Goal: Task Accomplishment & Management: Manage account settings

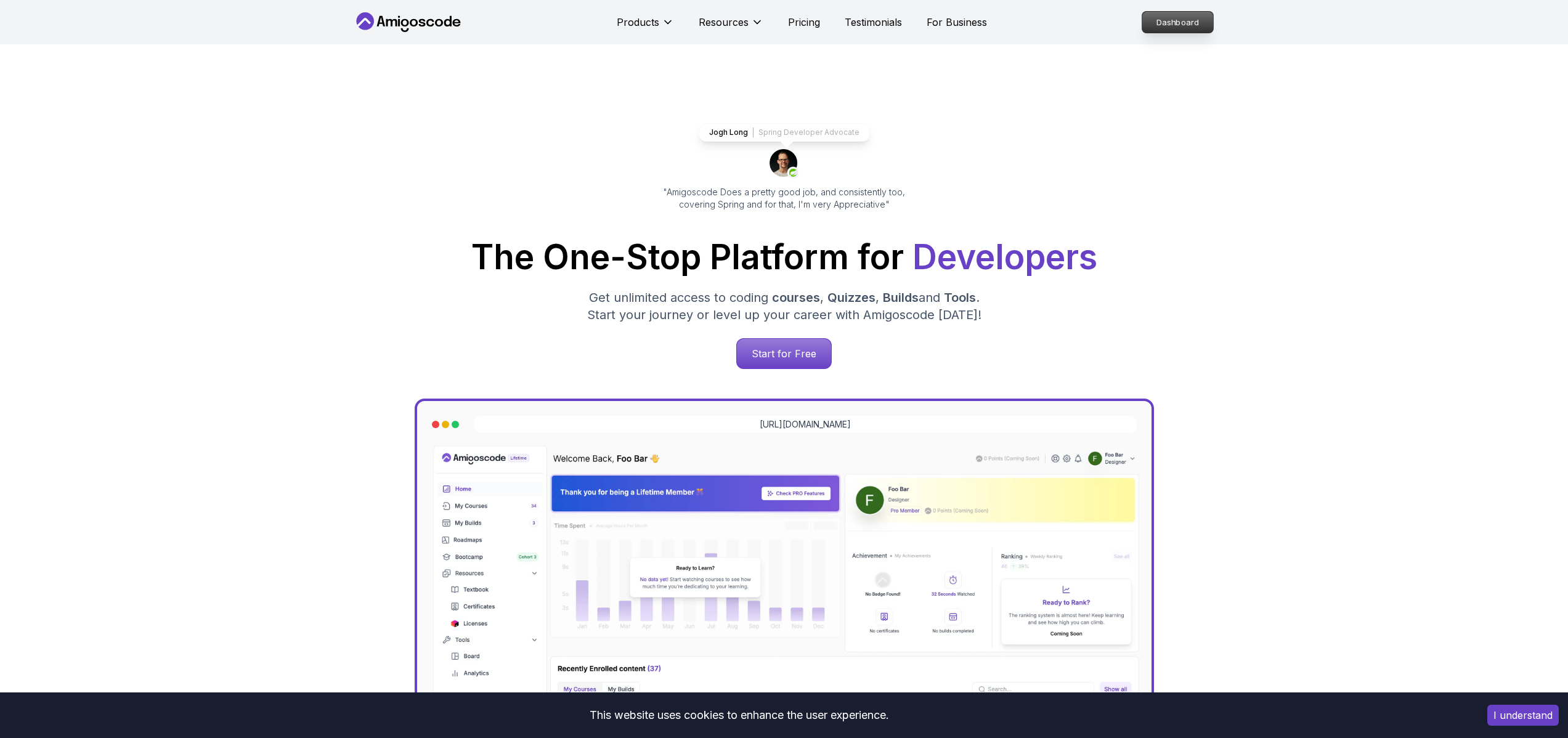
click at [1168, 28] on p "Dashboard" at bounding box center [1177, 22] width 71 height 21
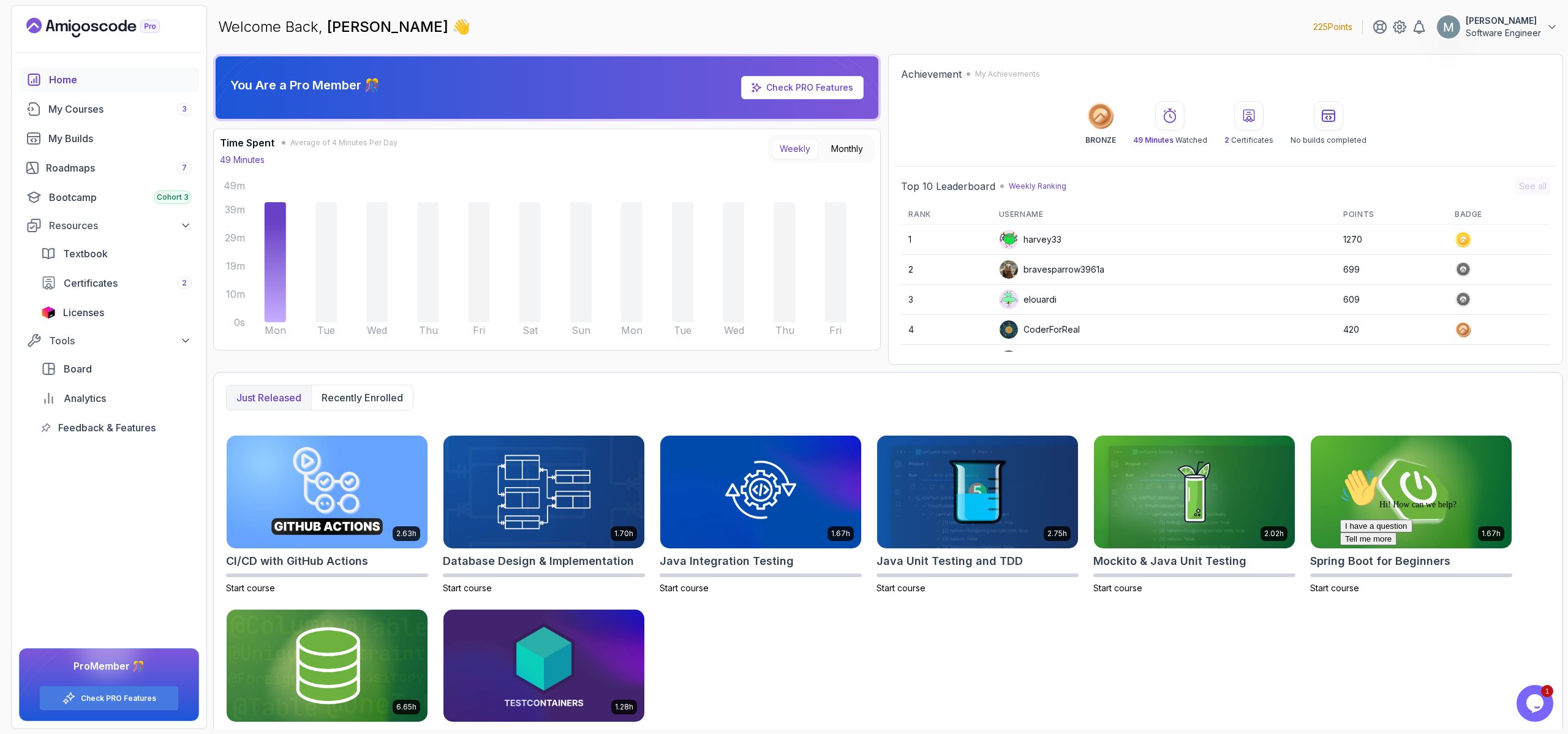
click at [1533, 701] on icon "Chat widget" at bounding box center [1534, 703] width 17 height 18
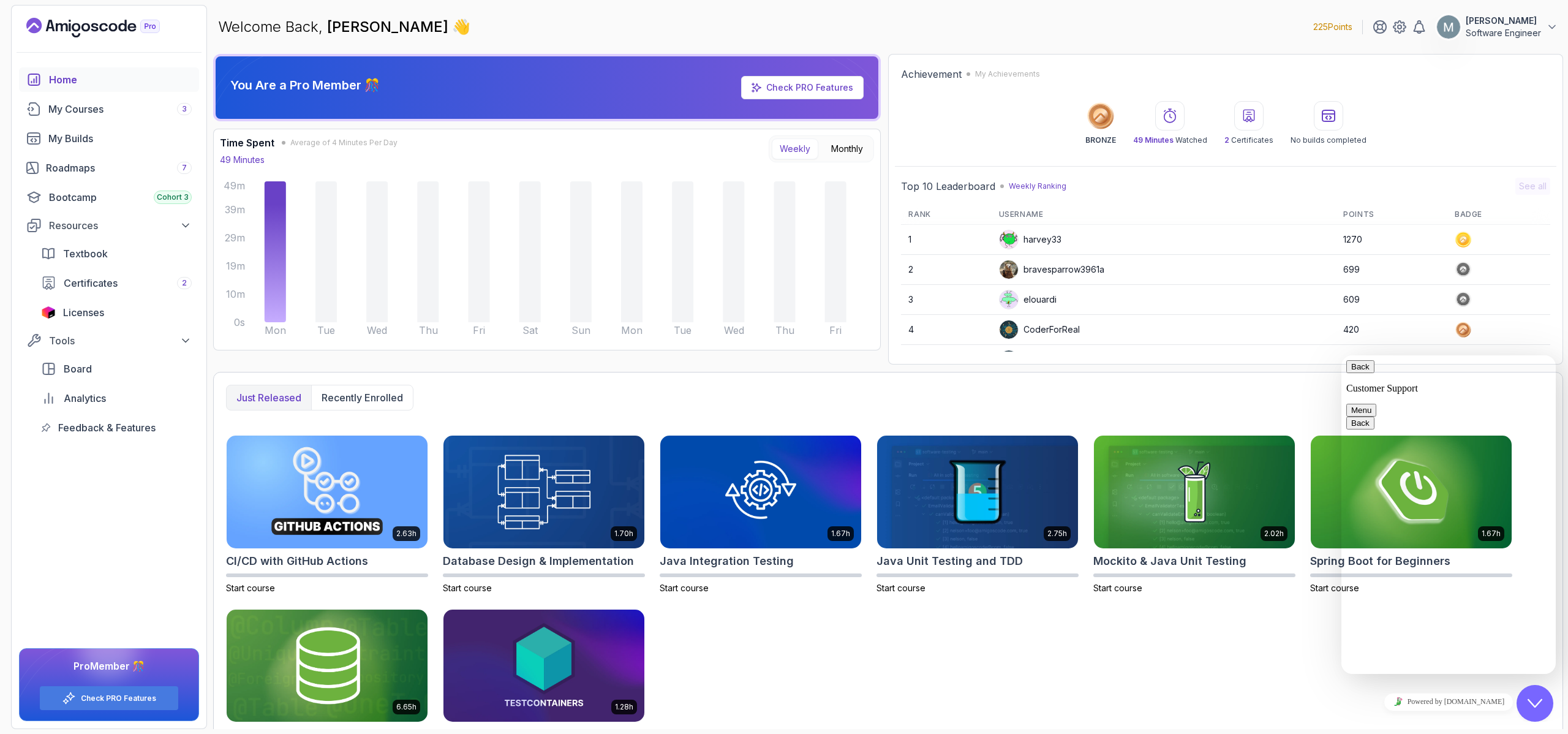
click at [1509, 31] on p "Software Engineer" at bounding box center [1503, 33] width 75 height 12
click at [151, 285] on div "Certificates 2" at bounding box center [128, 283] width 128 height 15
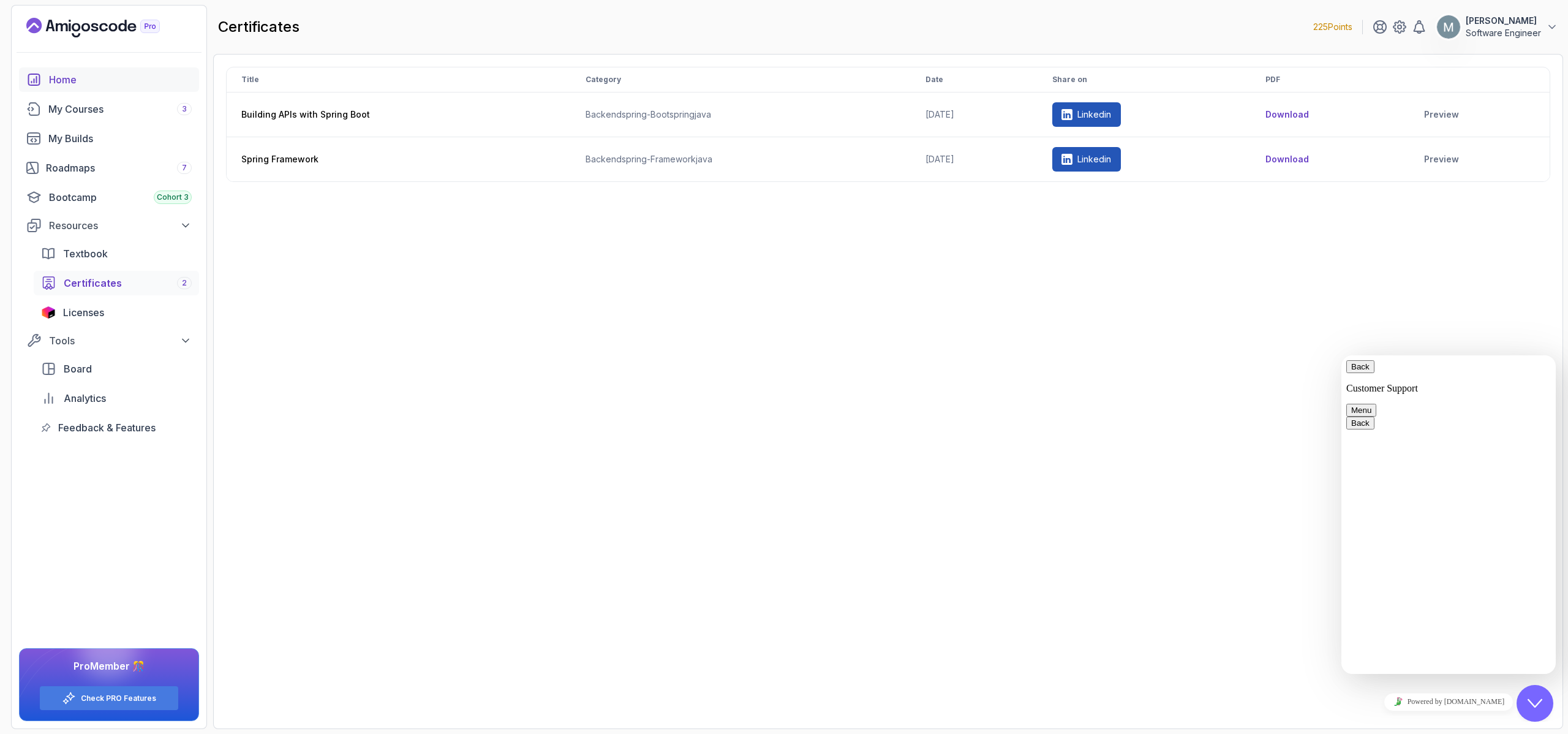
click at [75, 81] on div "Home" at bounding box center [120, 80] width 142 height 15
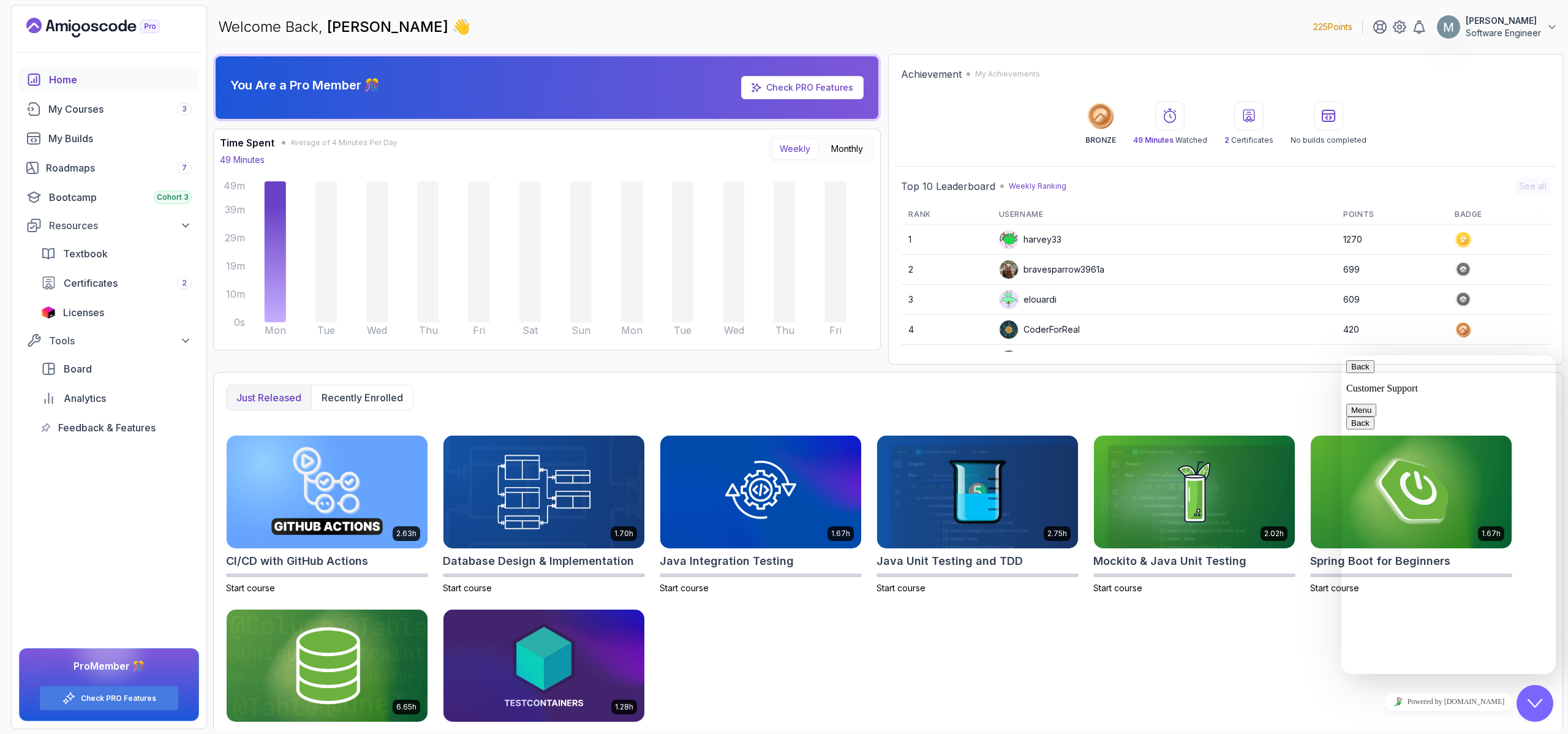
click at [120, 26] on icon "Landing page" at bounding box center [122, 25] width 8 height 11
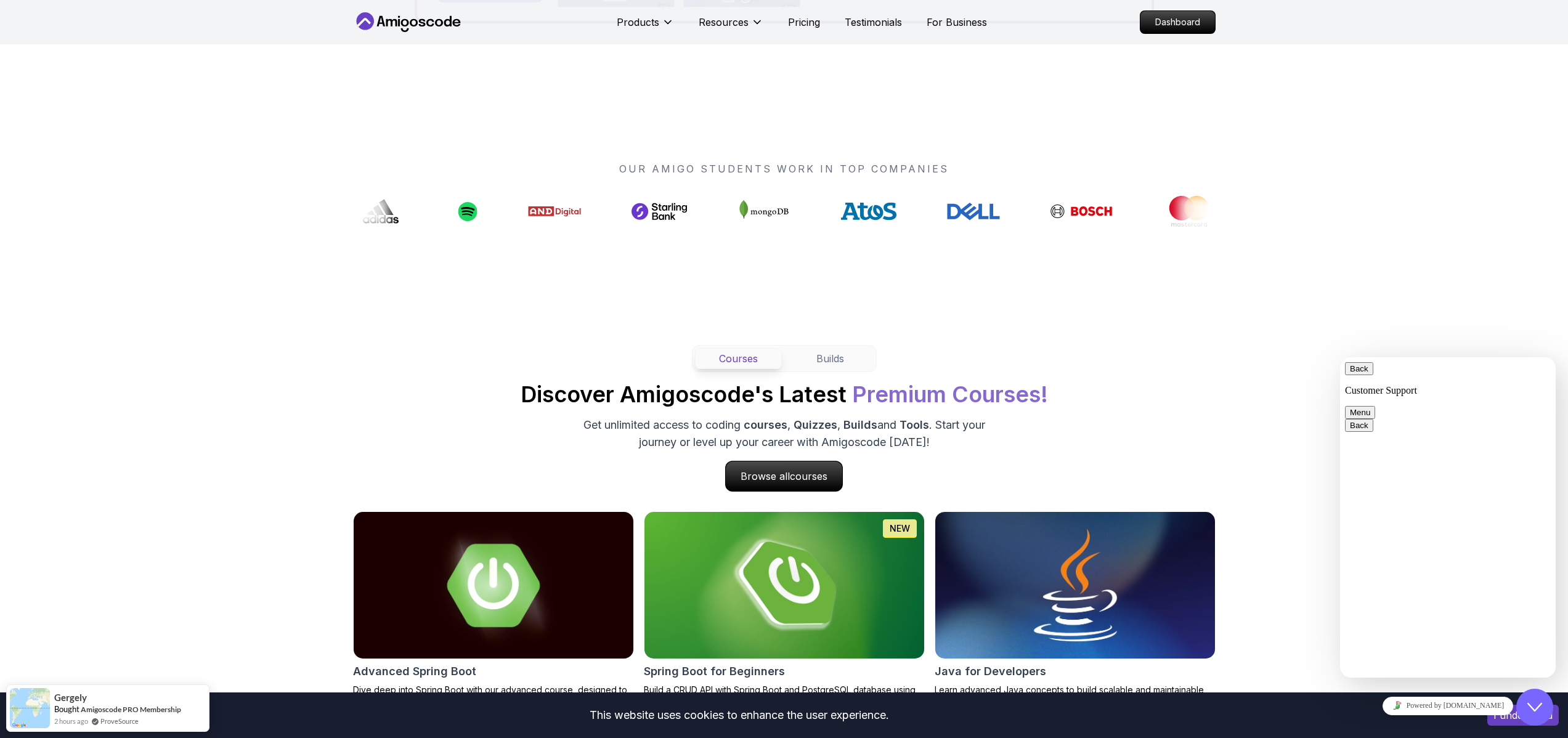
scroll to position [932, 0]
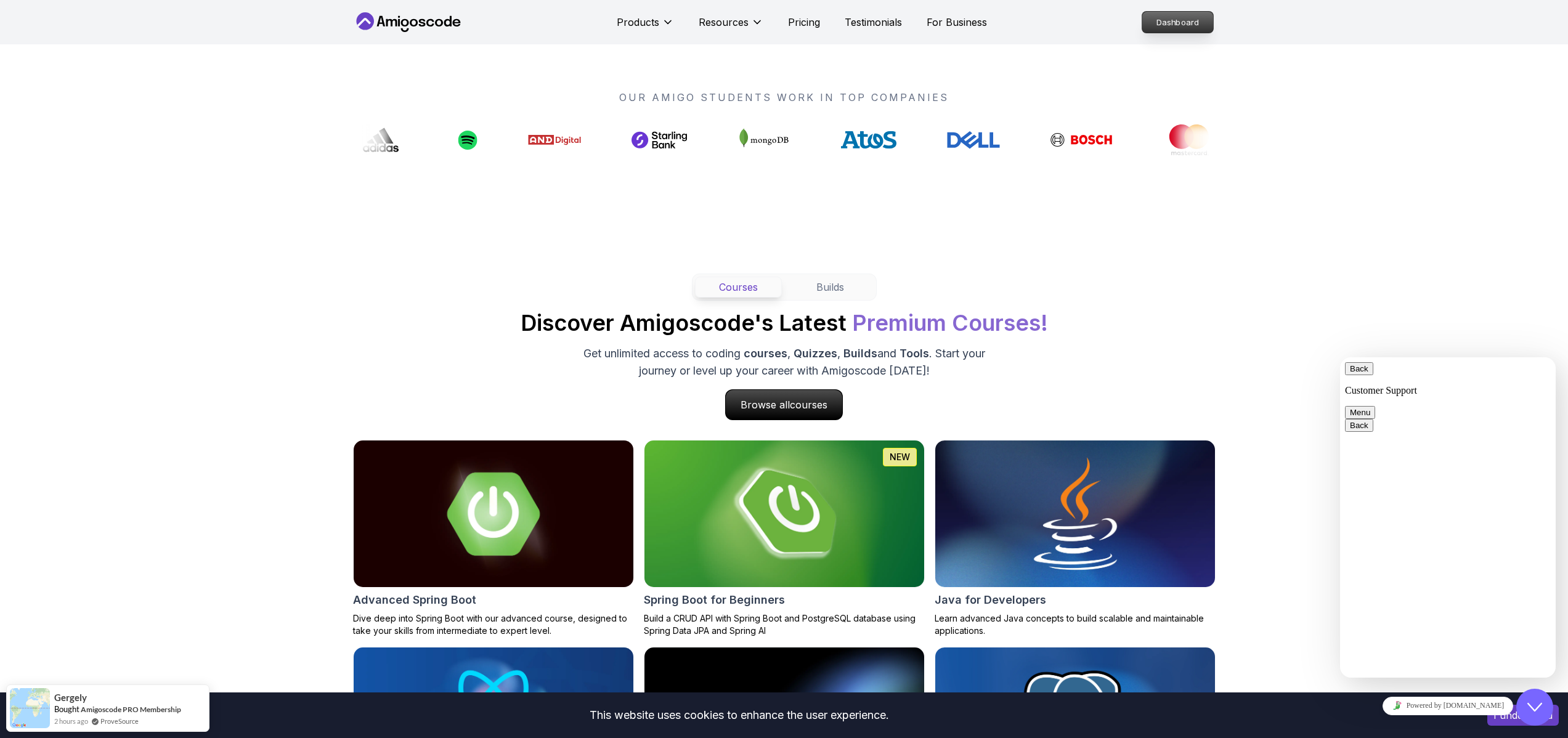
click at [1198, 30] on p "Dashboard" at bounding box center [1177, 22] width 71 height 21
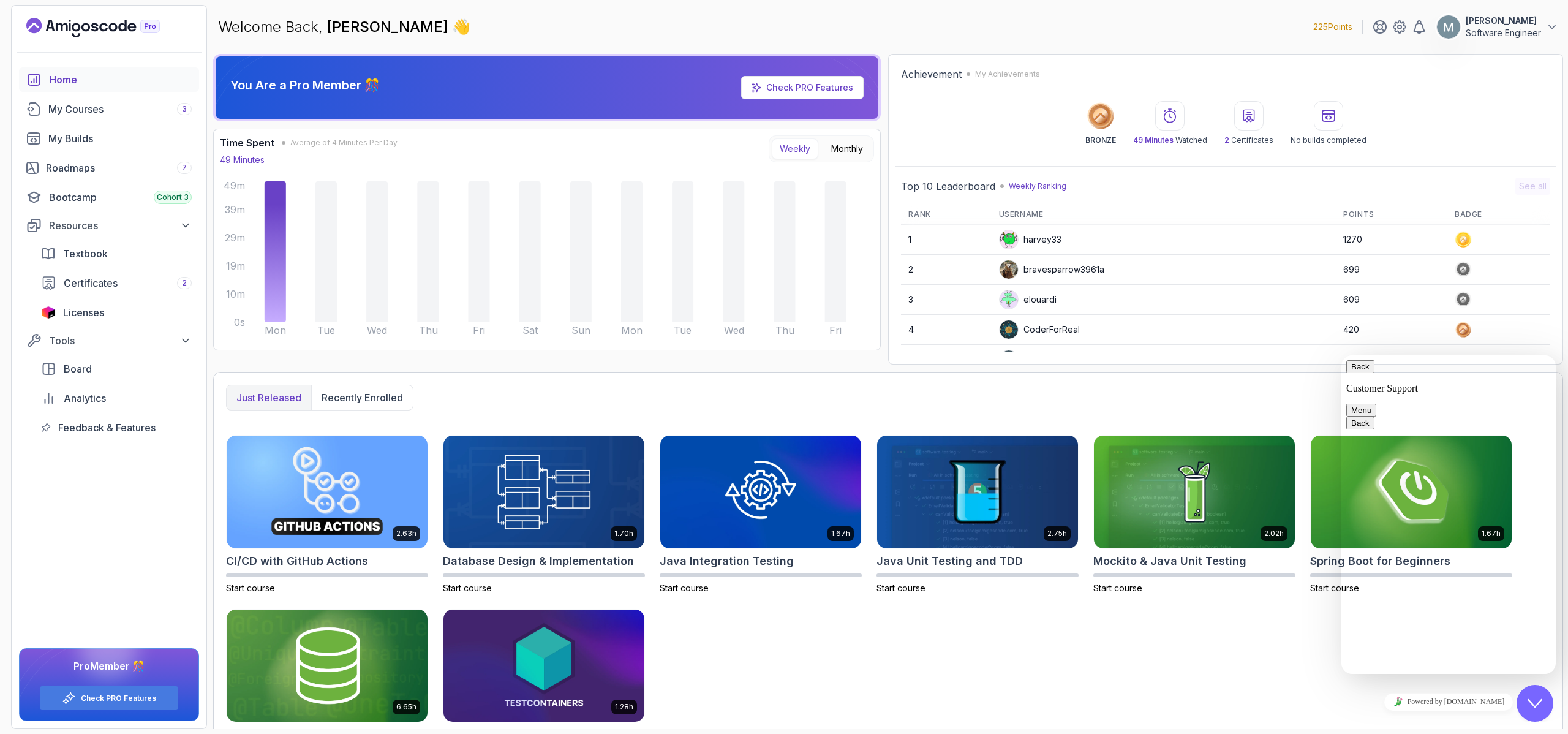
click at [1501, 32] on p "Software Engineer" at bounding box center [1503, 33] width 75 height 12
click at [1477, 122] on link "Billing" at bounding box center [1484, 118] width 146 height 29
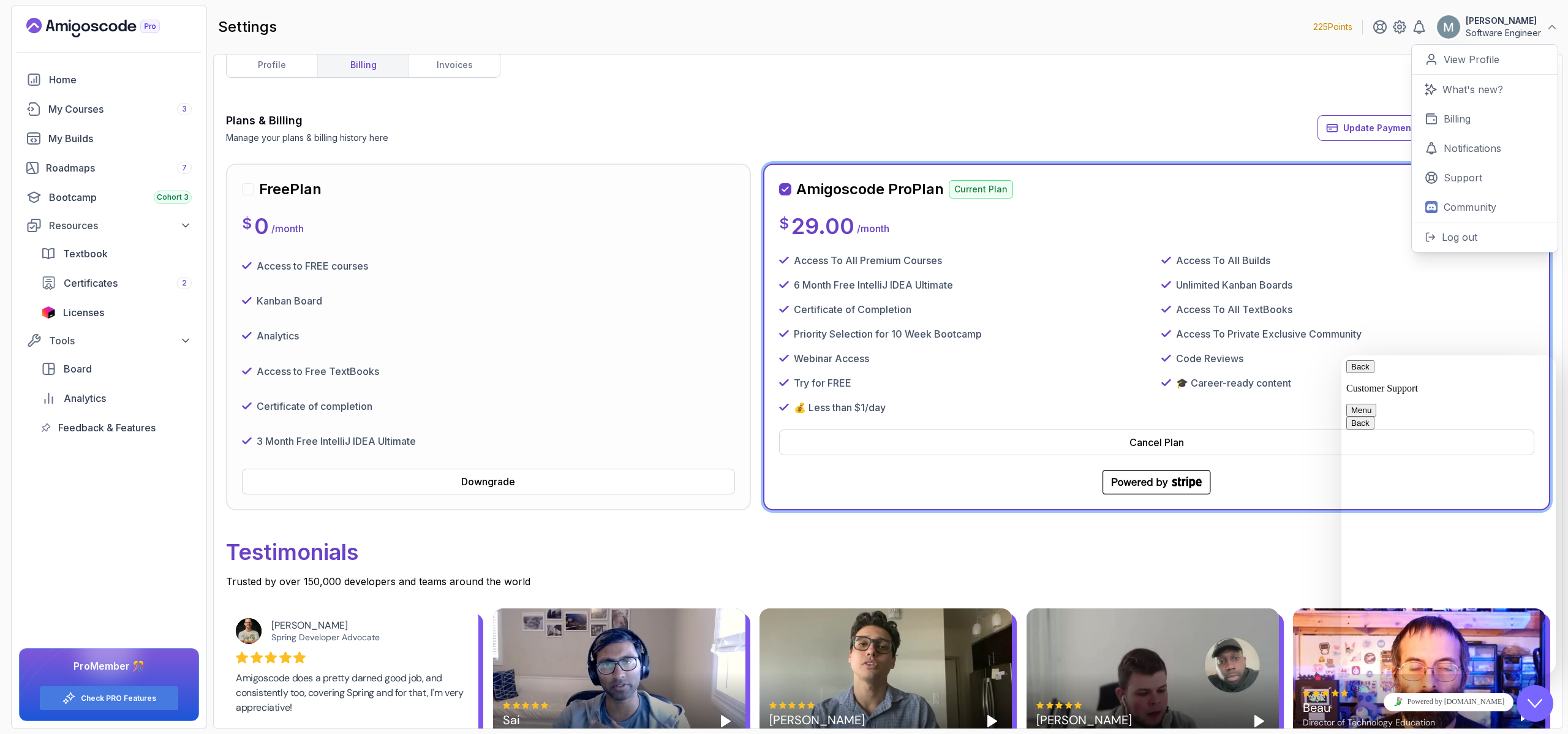
scroll to position [18, 0]
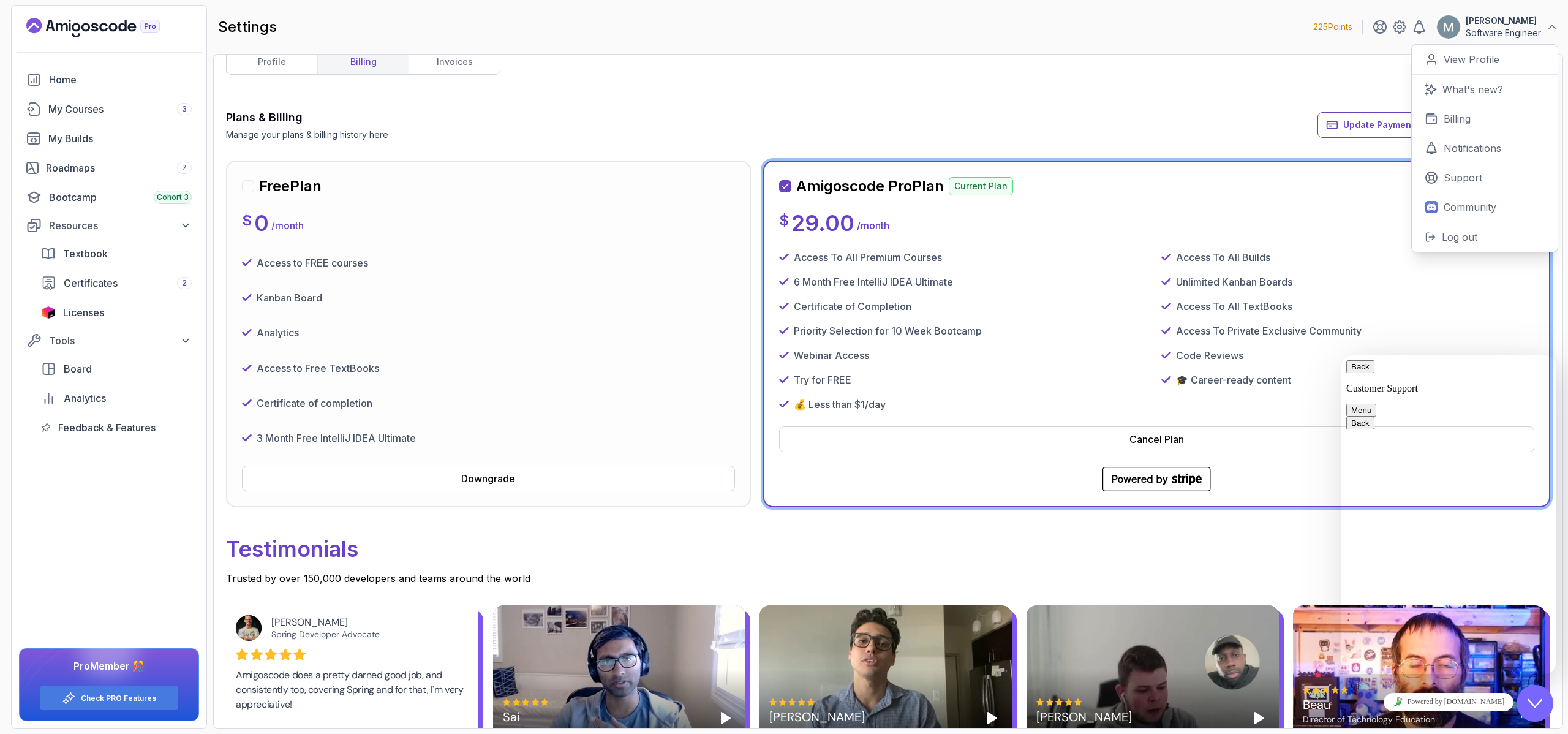
click at [1376, 404] on button "Menu" at bounding box center [1362, 410] width 30 height 13
click at [1351, 374] on button "Back" at bounding box center [1361, 367] width 28 height 13
click at [1525, 687] on div "Close Chat This icon closes the chat window." at bounding box center [1536, 703] width 40 height 37
click at [1537, 694] on button "Close Chat This icon closes the chat window." at bounding box center [1534, 703] width 37 height 37
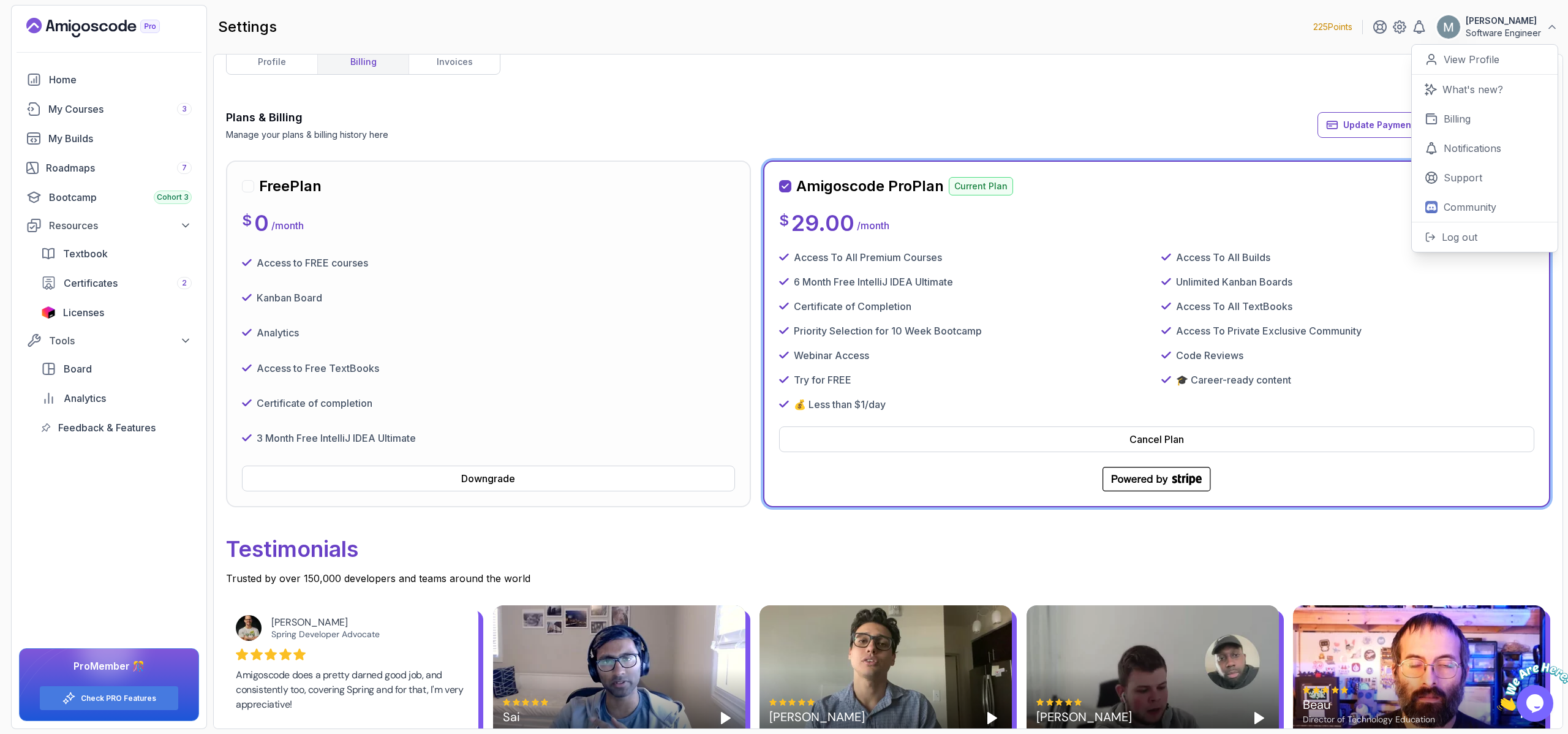
click at [1264, 112] on div "Plans & Billing Manage your plans & billing history here Update Payment Details…" at bounding box center [888, 125] width 1324 height 32
click at [1412, 129] on span "Update Payment Details" at bounding box center [1395, 125] width 104 height 12
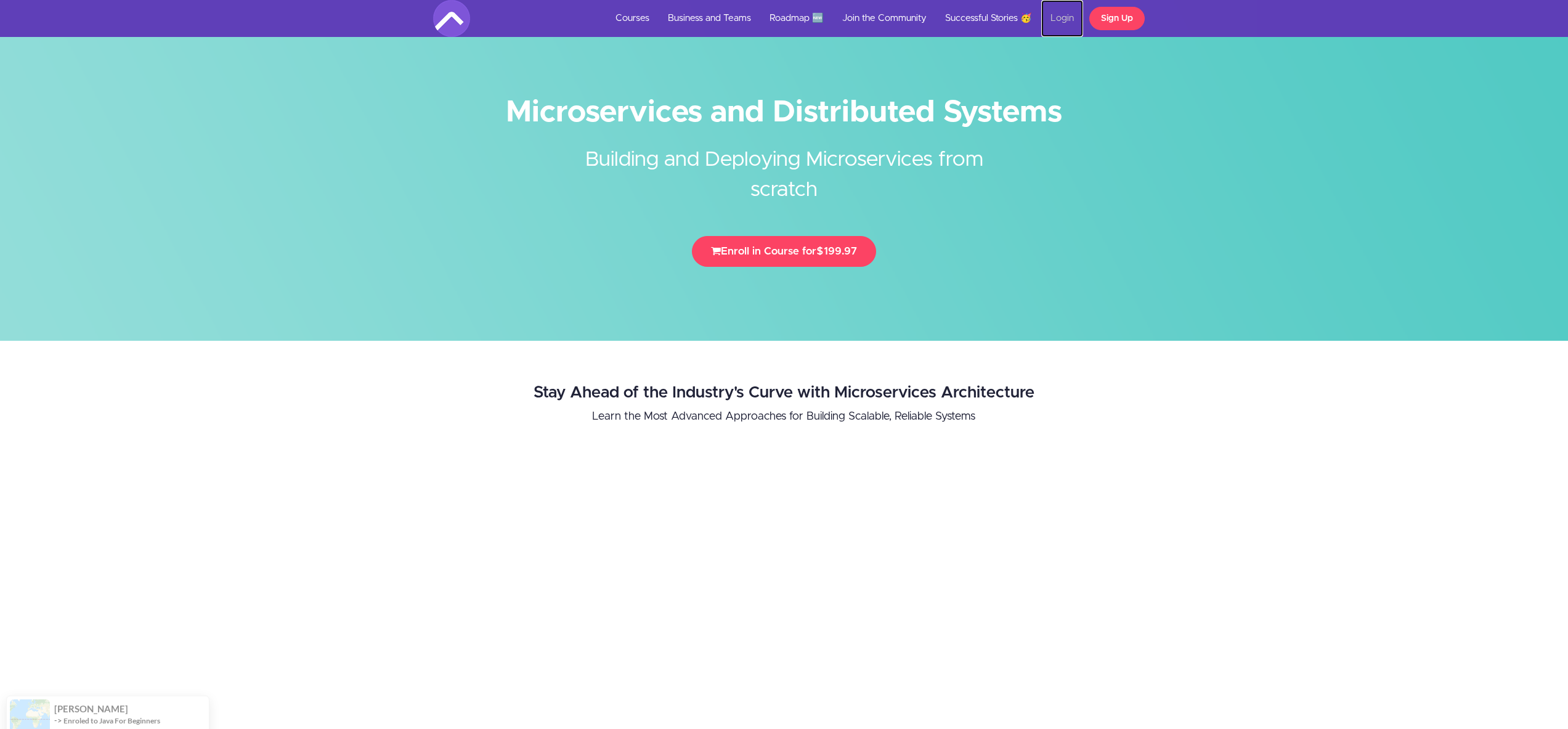
click at [1064, 15] on link "Login" at bounding box center [1062, 18] width 42 height 37
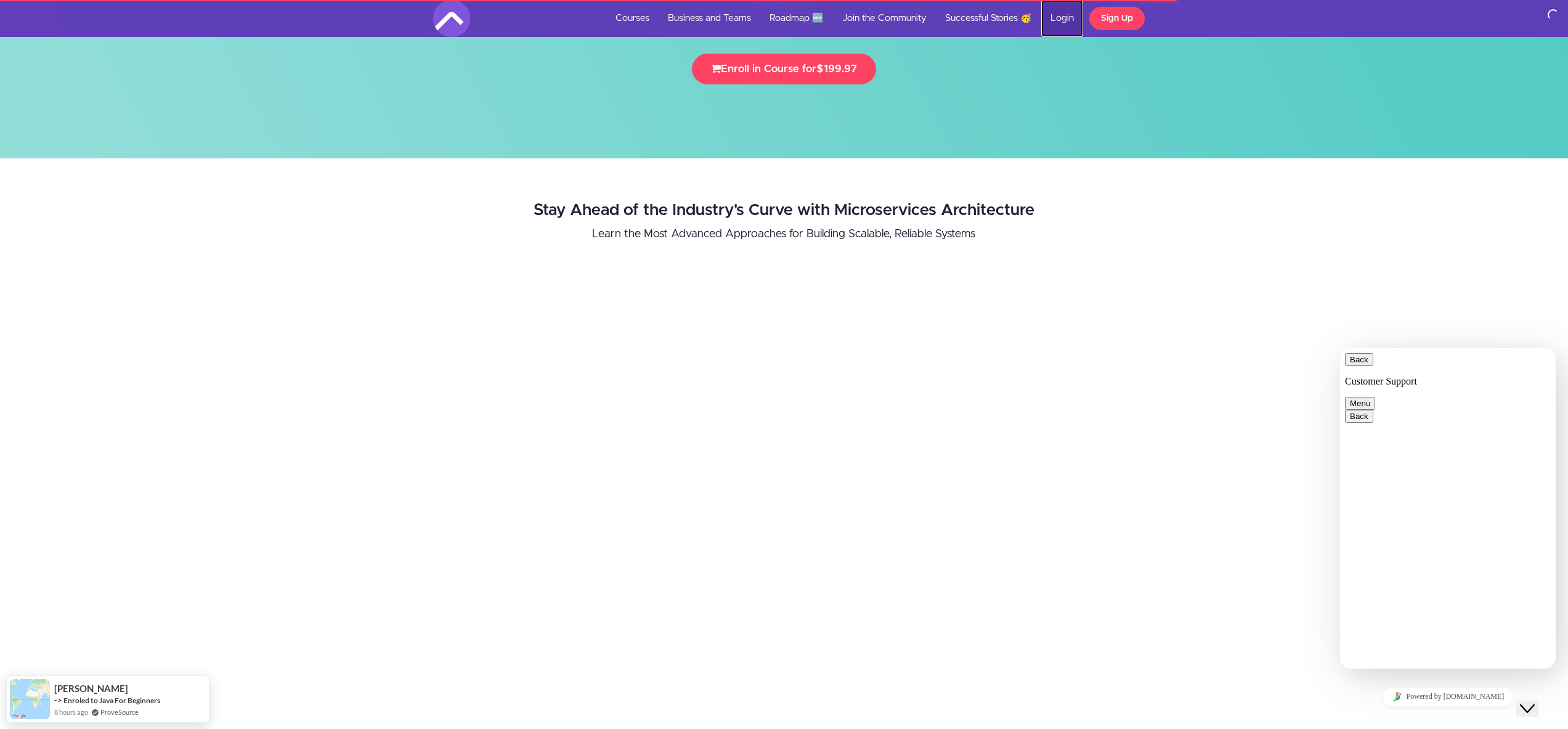
scroll to position [1, 0]
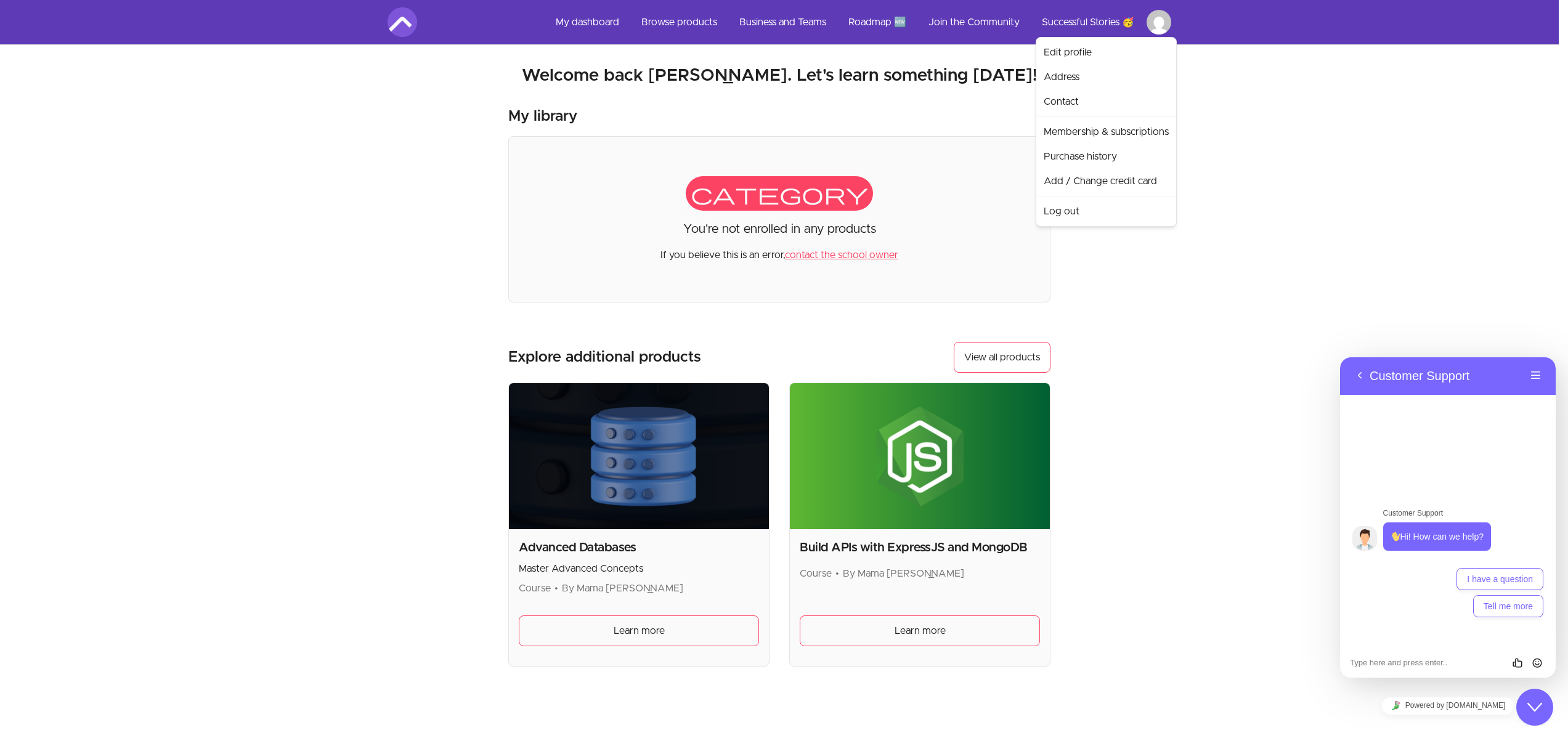
click at [1171, 28] on html "Skip to main content Main menu Includes navigation links and user settings My d…" at bounding box center [784, 478] width 1568 height 956
click at [1082, 127] on link "Membership & subscriptions" at bounding box center [1106, 132] width 135 height 25
